Goal: Information Seeking & Learning: Learn about a topic

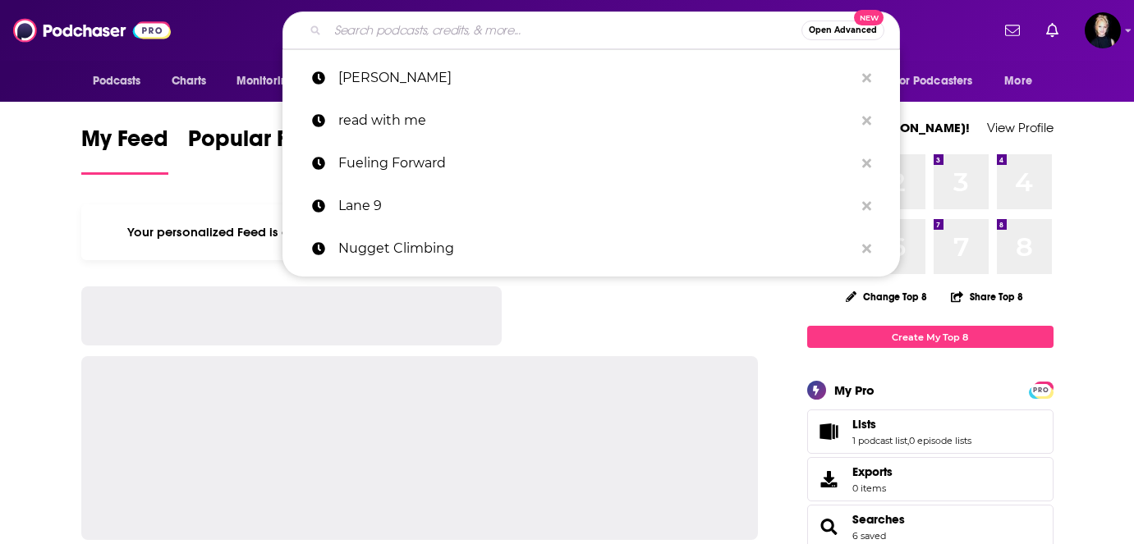
click at [421, 29] on input "Search podcasts, credits, & more..." at bounding box center [565, 30] width 474 height 26
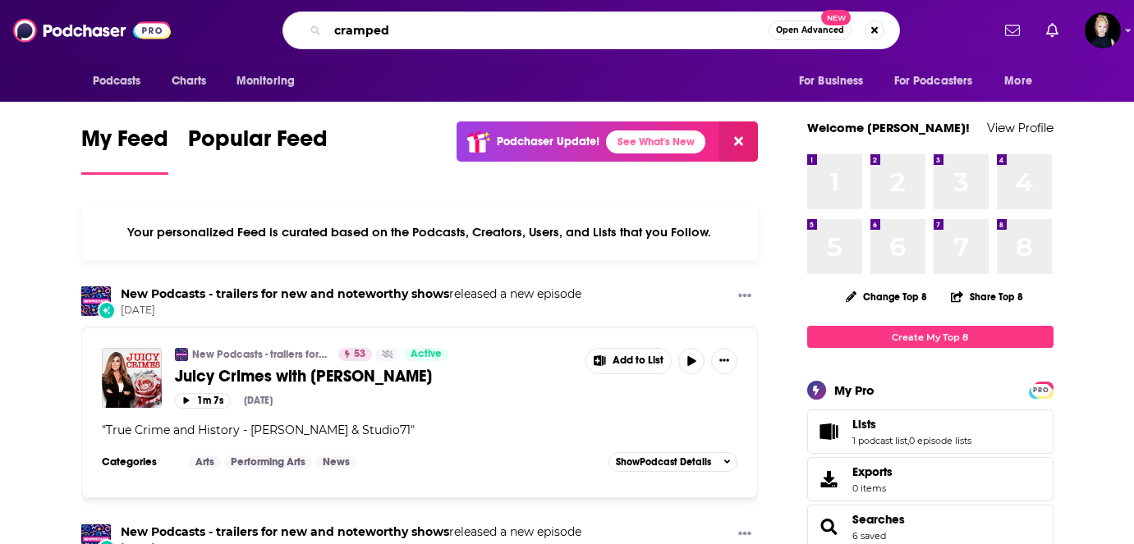
type input "cramped"
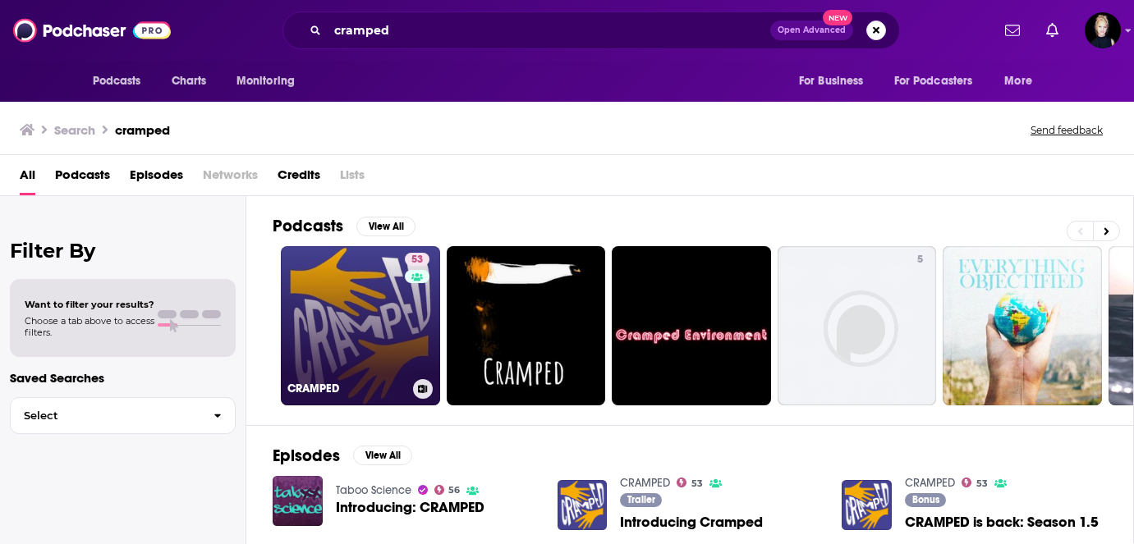
click at [357, 302] on link "53 CRAMPED" at bounding box center [360, 325] width 159 height 159
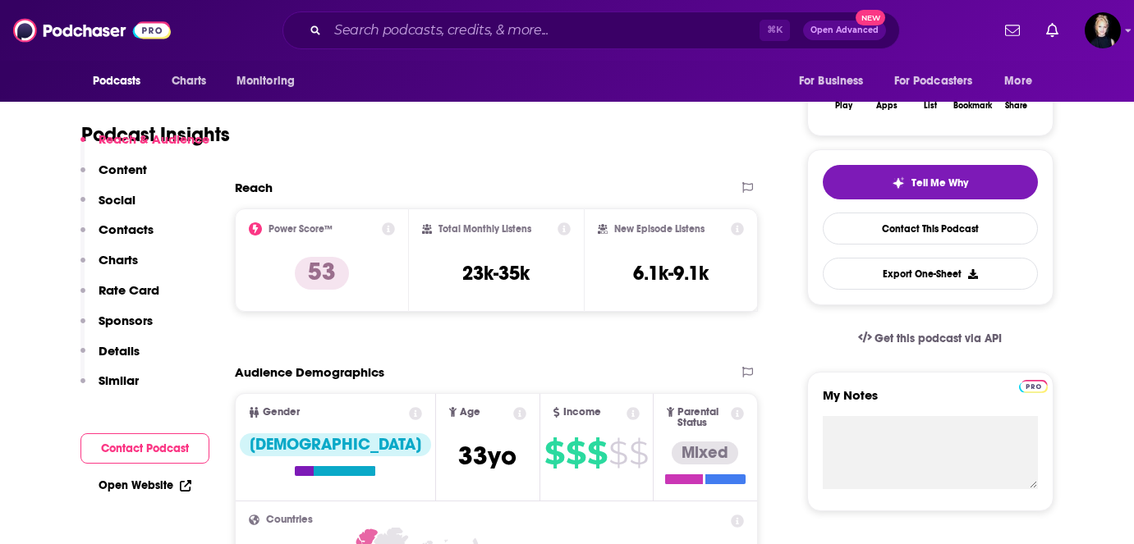
scroll to position [332, 0]
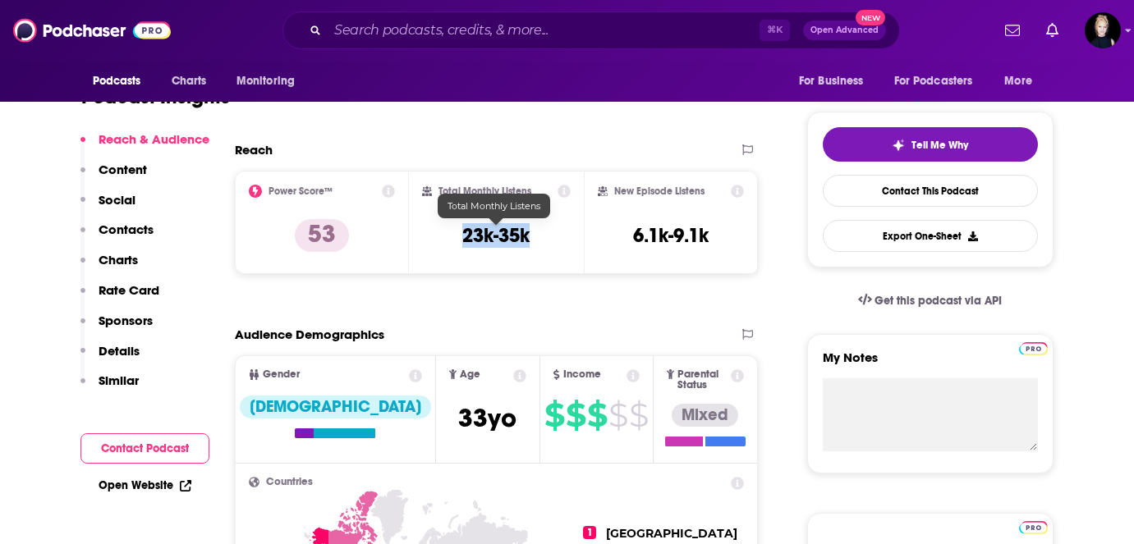
drag, startPoint x: 531, startPoint y: 237, endPoint x: 461, endPoint y: 237, distance: 69.8
click at [461, 237] on div "Total Monthly Listens 23k-35k" at bounding box center [496, 223] width 149 height 76
copy h3 "23k-35k"
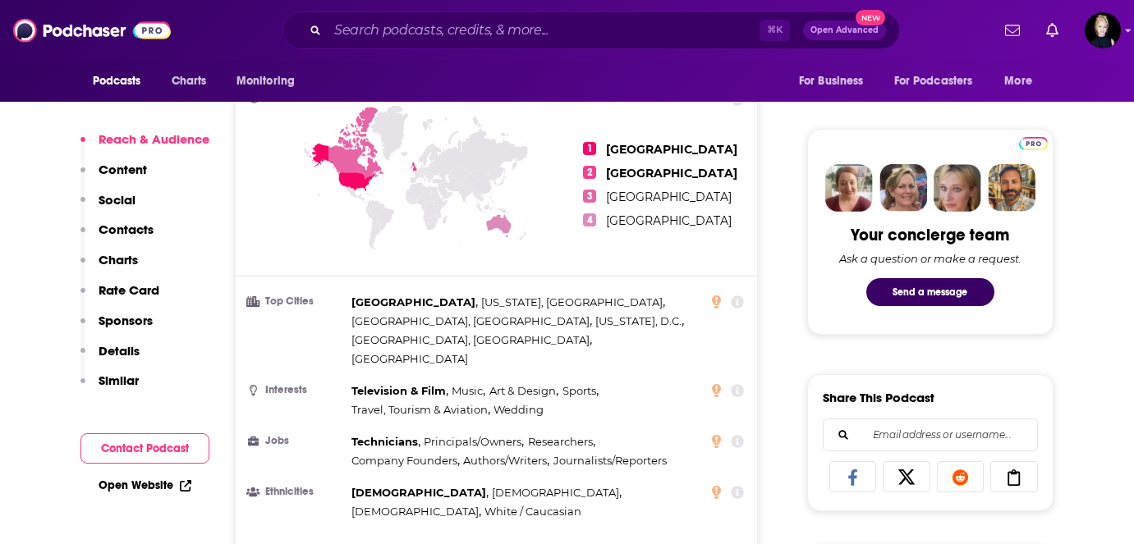
scroll to position [759, 0]
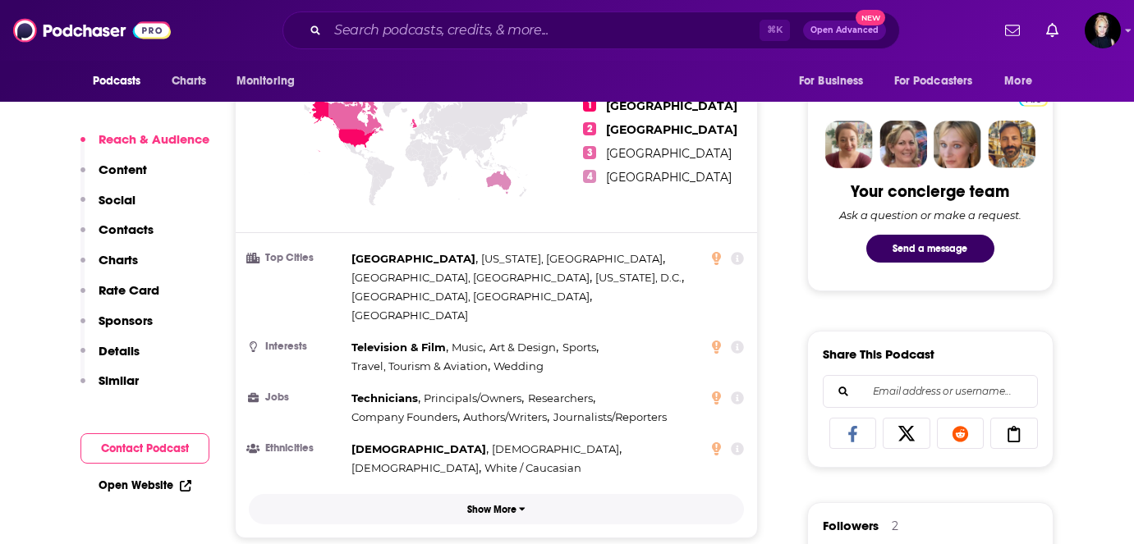
click at [486, 504] on p "Show More" at bounding box center [491, 509] width 49 height 11
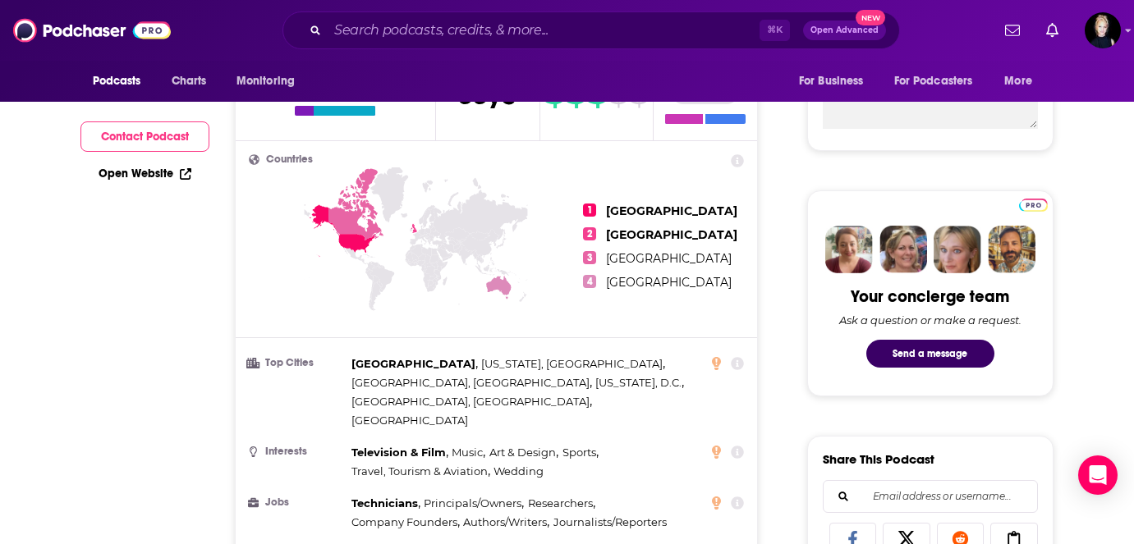
scroll to position [0, 0]
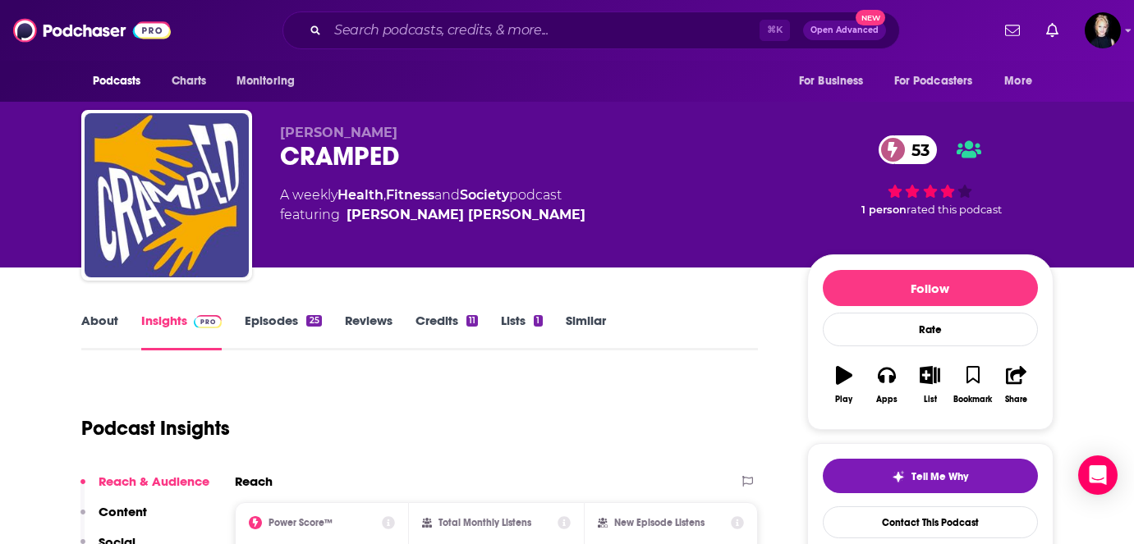
click at [106, 321] on link "About" at bounding box center [99, 332] width 37 height 38
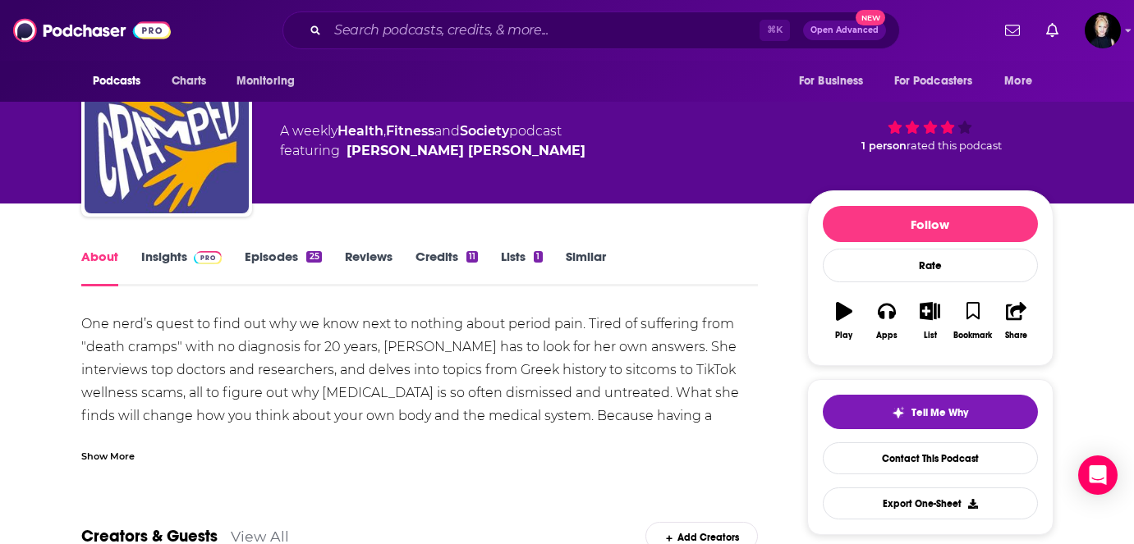
scroll to position [108, 0]
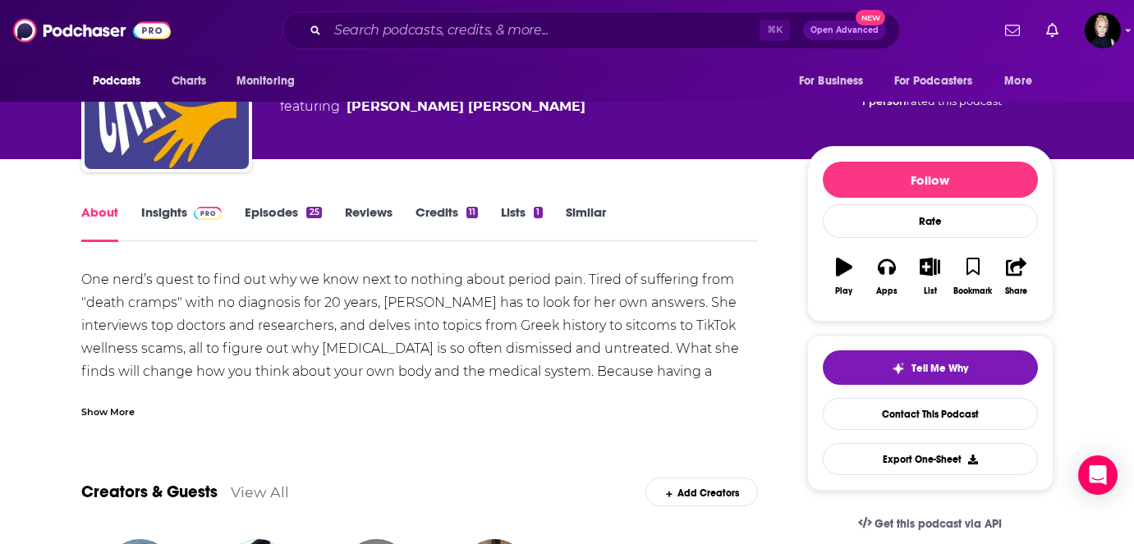
click at [117, 410] on div "Show More" at bounding box center [107, 411] width 53 height 16
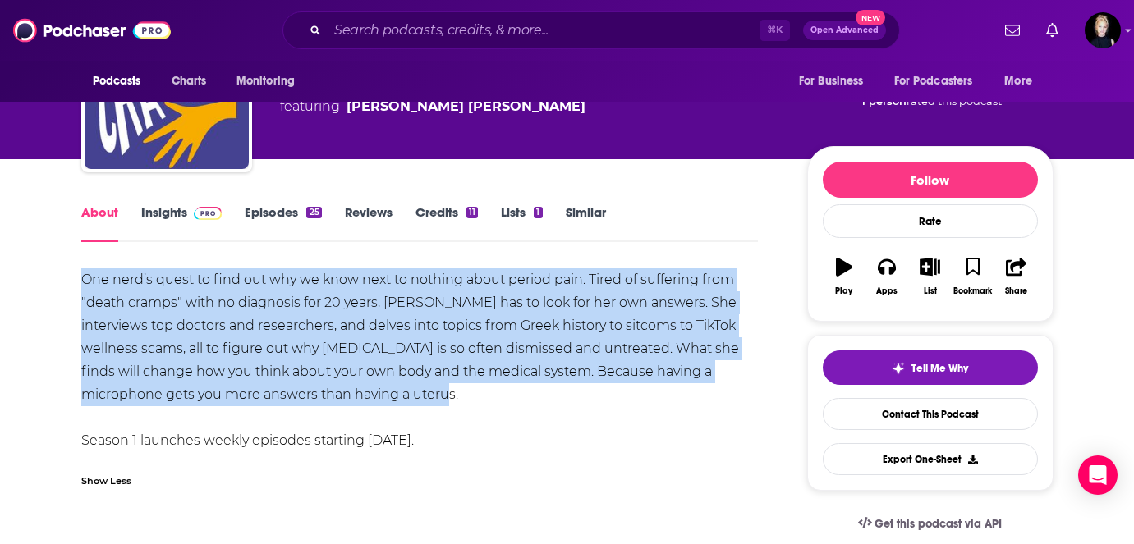
drag, startPoint x: 85, startPoint y: 277, endPoint x: 402, endPoint y: 404, distance: 341.9
click at [402, 404] on div "One nerd’s quest to find out why we know next to nothing about period pain. Tir…" at bounding box center [419, 360] width 677 height 184
copy div "One nerd’s quest to find out why we know next to nothing about period pain. Tir…"
